Goal: Use online tool/utility: Utilize a website feature to perform a specific function

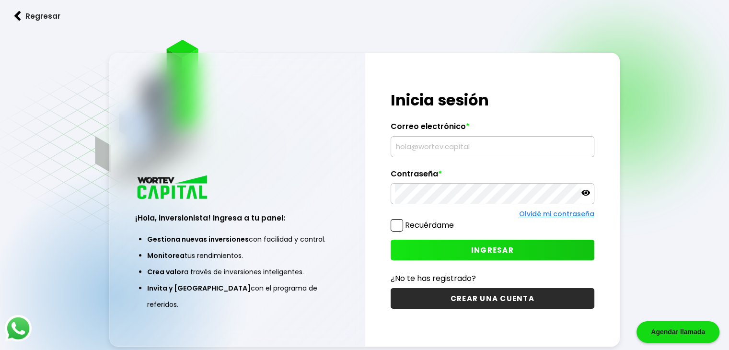
type input "[EMAIL_ADDRESS][DOMAIN_NAME]"
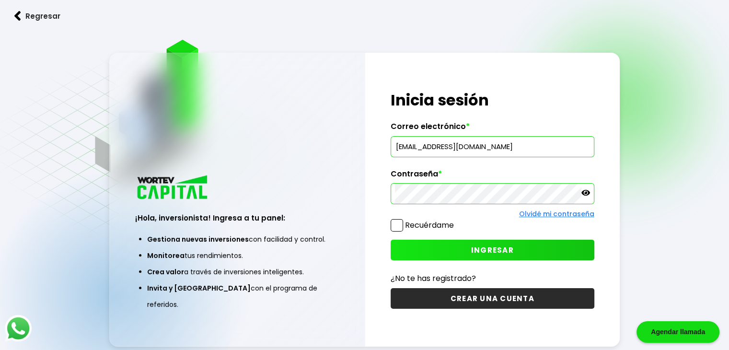
click at [589, 192] on icon at bounding box center [586, 193] width 9 height 6
click at [589, 192] on icon at bounding box center [586, 192] width 9 height 7
click at [529, 254] on button "INGRESAR" at bounding box center [493, 250] width 204 height 21
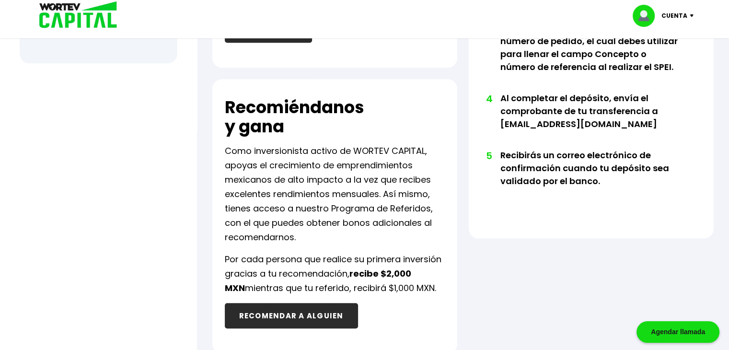
scroll to position [240, 0]
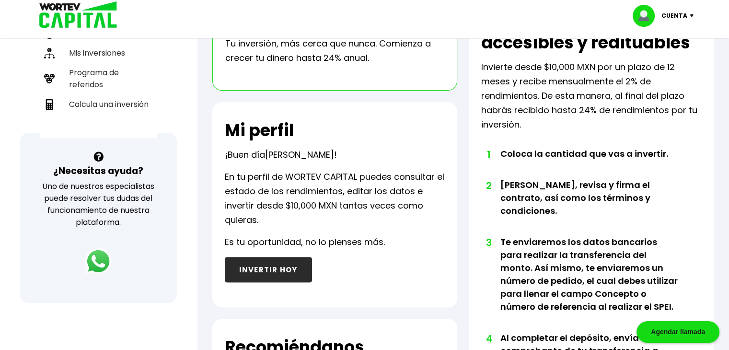
click at [101, 94] on li "Calcula una inversión" at bounding box center [98, 104] width 117 height 20
select select "1"
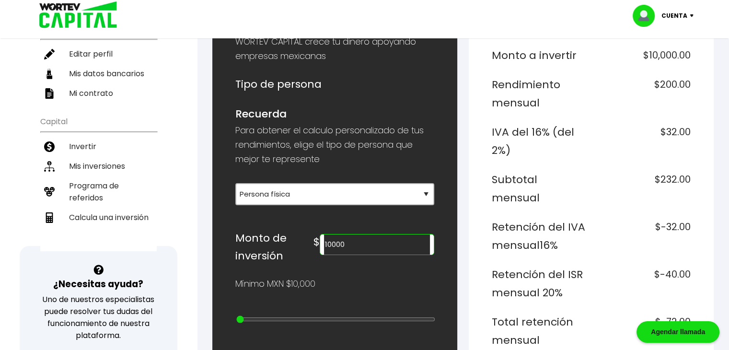
scroll to position [144, 0]
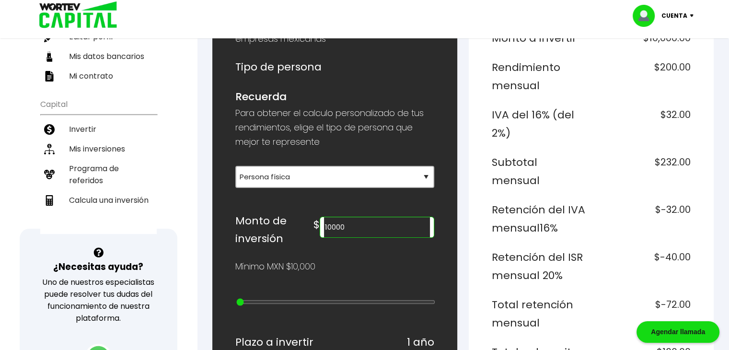
drag, startPoint x: 376, startPoint y: 227, endPoint x: 336, endPoint y: 226, distance: 39.8
click at [336, 226] on div "$ 10000" at bounding box center [374, 225] width 121 height 26
type input "100000"
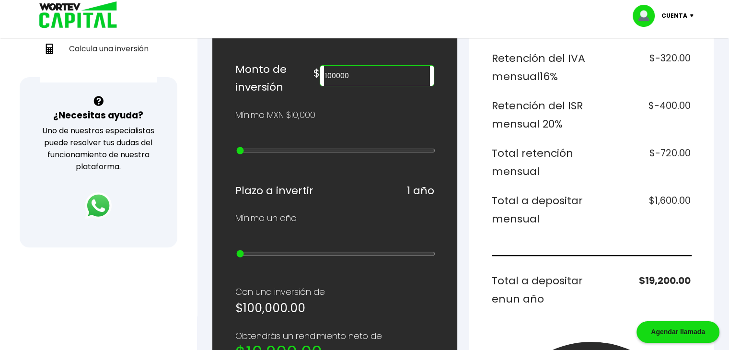
scroll to position [192, 0]
